Goal: Transaction & Acquisition: Purchase product/service

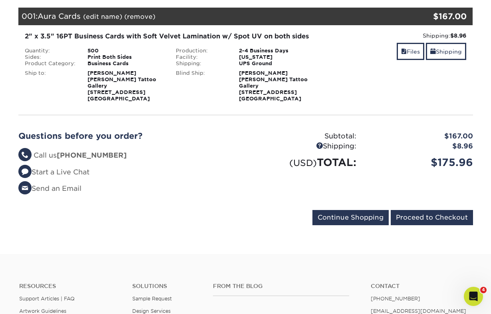
scroll to position [116, 0]
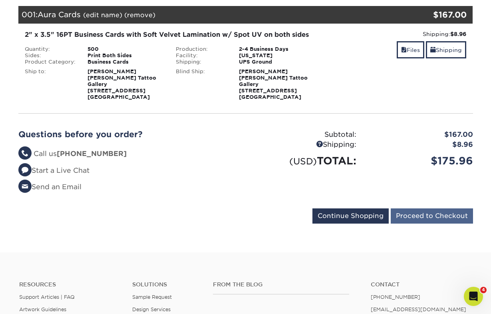
click at [422, 211] on input "Proceed to Checkout" at bounding box center [432, 215] width 82 height 15
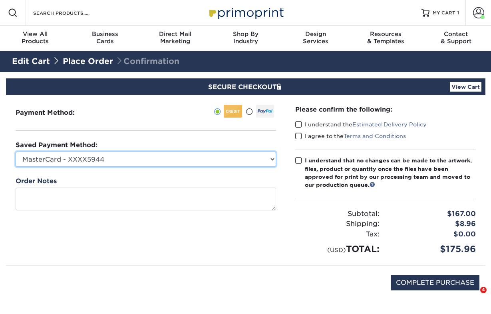
click at [210, 159] on select "MasterCard - XXXX5944 MasterCard - XXXX0492 New Credit Card" at bounding box center [146, 158] width 261 height 15
select select
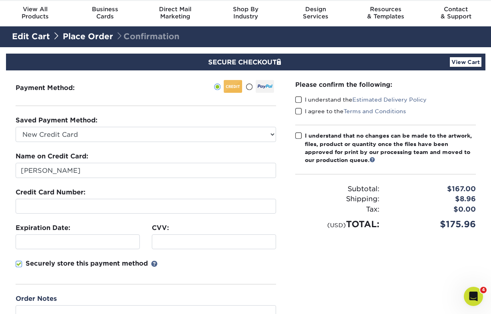
scroll to position [23, 0]
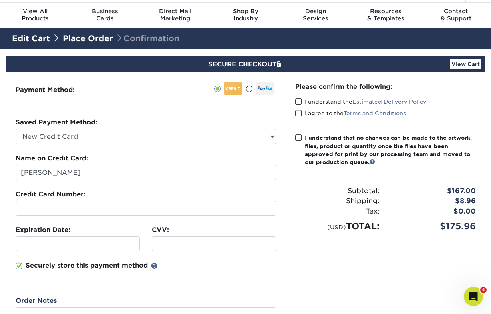
click at [299, 102] on span at bounding box center [298, 102] width 7 height 8
click at [0, 0] on input "I understand the Estimated Delivery Policy" at bounding box center [0, 0] width 0 height 0
click at [300, 114] on span at bounding box center [298, 114] width 7 height 8
click at [0, 0] on input "I agree to the Terms and Conditions" at bounding box center [0, 0] width 0 height 0
click at [298, 137] on span at bounding box center [298, 138] width 7 height 8
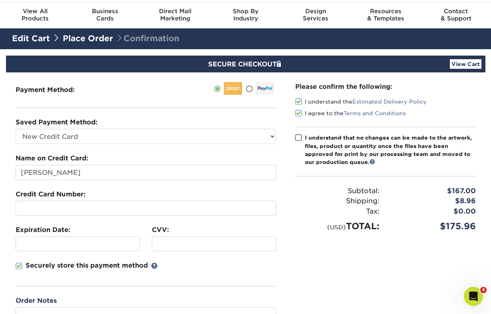
click at [0, 0] on input "I understand that no changes can be made to the artwork, files, product or quan…" at bounding box center [0, 0] width 0 height 0
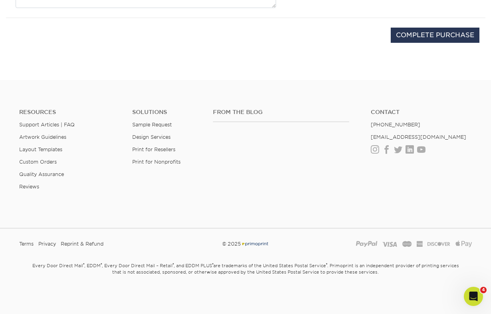
scroll to position [344, 0]
click at [411, 39] on input "COMPLETE PURCHASE" at bounding box center [435, 35] width 89 height 15
type input "PROCESSING, PLEASE WAIT..."
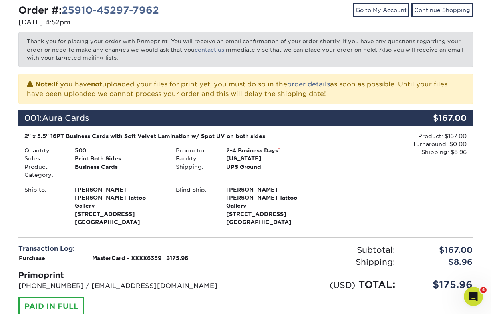
scroll to position [111, 0]
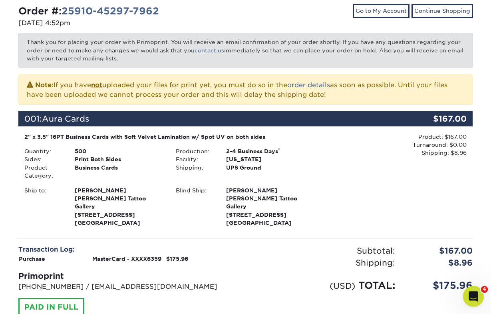
click at [472, 295] on icon "Open Intercom Messenger" at bounding box center [472, 295] width 13 height 13
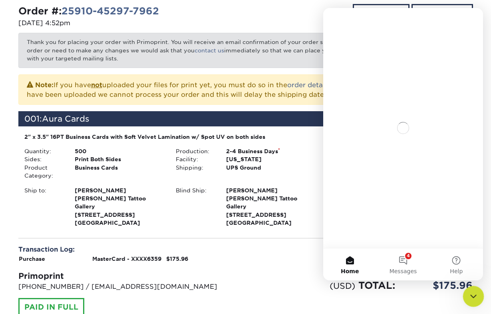
scroll to position [0, 0]
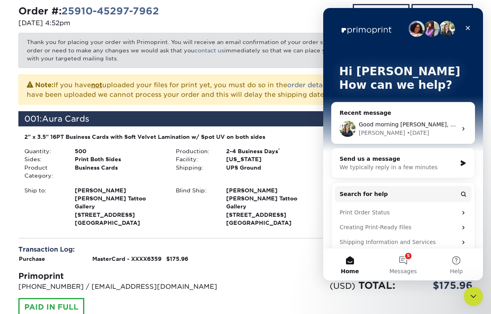
click at [415, 133] on div "[PERSON_NAME] • [DATE]" at bounding box center [408, 133] width 98 height 8
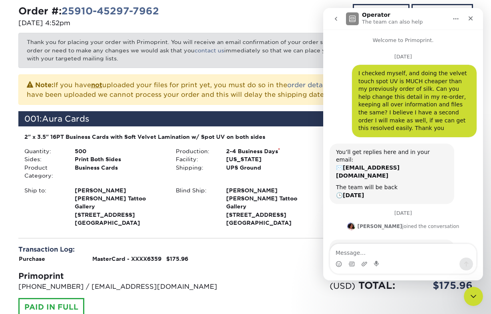
scroll to position [1031, 0]
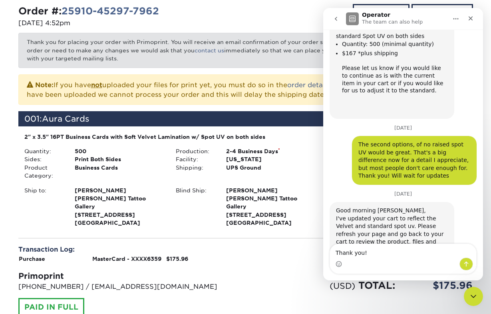
type textarea "Thank you!"
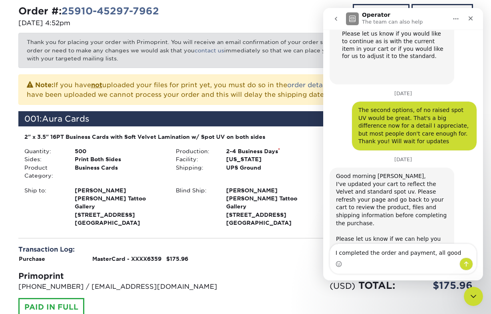
type textarea "I completed the order and payment, all good?"
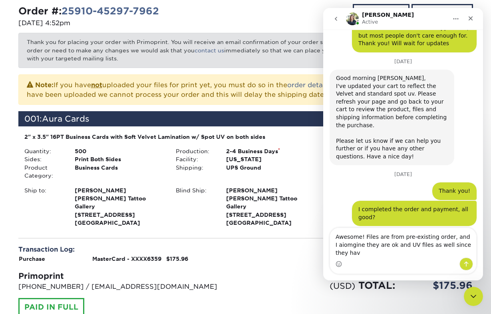
scroll to position [1171, 0]
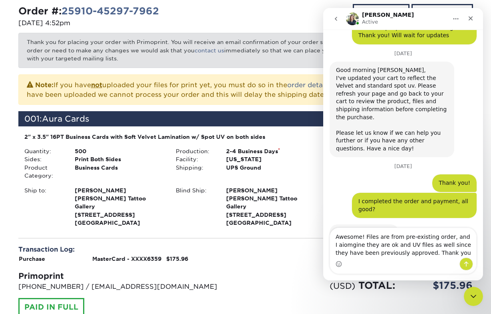
type textarea "Awesome! Files are from pre-existing order, and I aiomgine they are ok and UV f…"
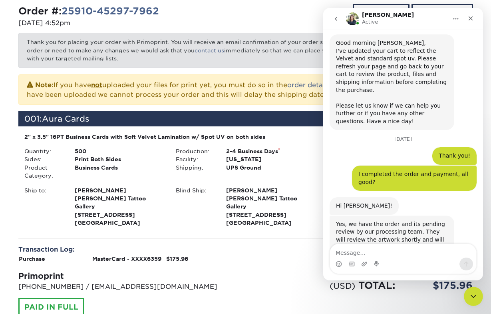
scroll to position [1202, 0]
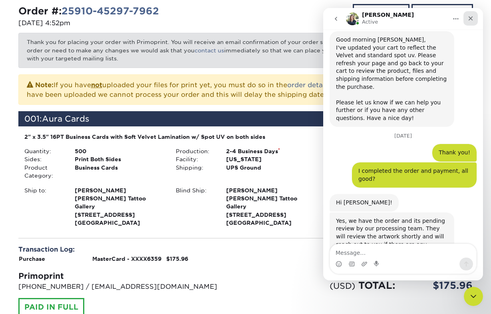
click at [470, 16] on icon "Close" at bounding box center [471, 18] width 6 height 6
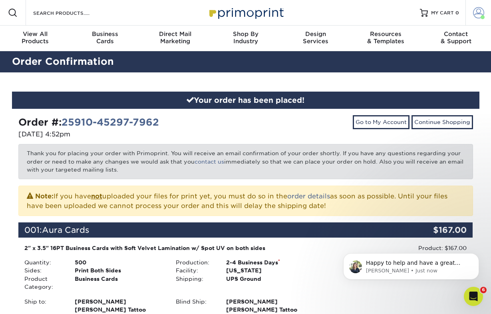
scroll to position [0, 0]
